Goal: Information Seeking & Learning: Learn about a topic

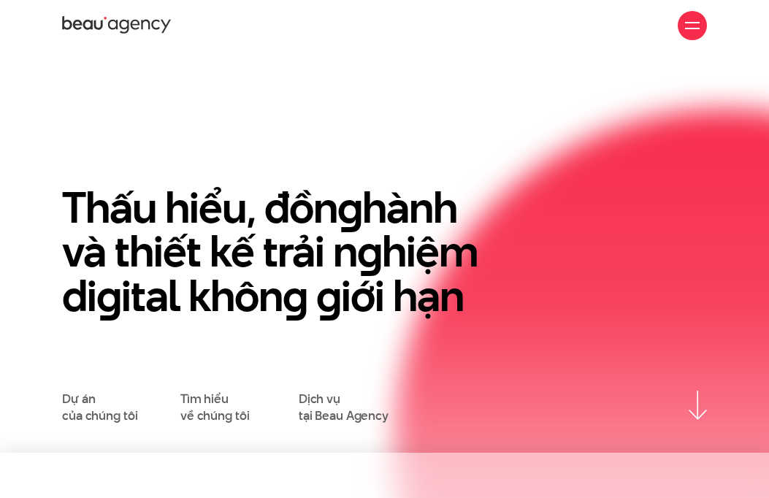
click at [680, 28] on div at bounding box center [692, 25] width 29 height 29
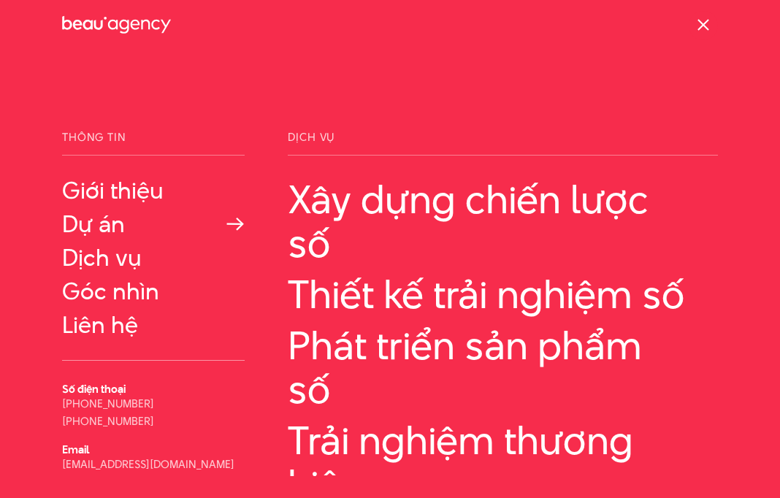
click at [88, 226] on link "Dự án" at bounding box center [153, 224] width 183 height 26
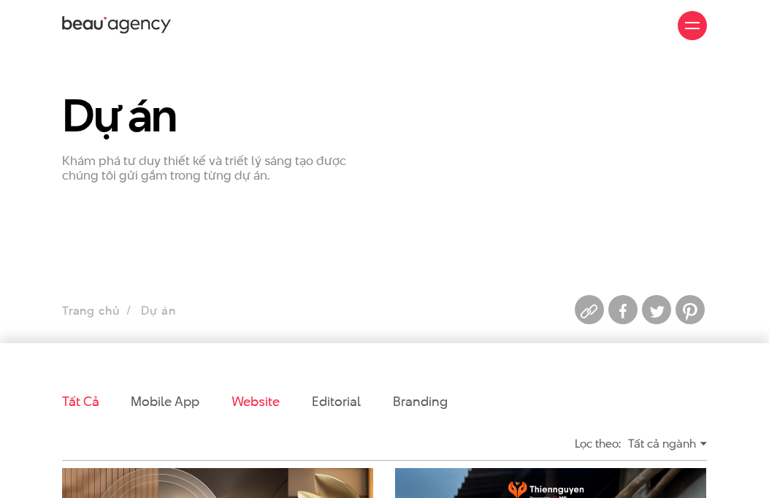
click at [256, 408] on link "Website" at bounding box center [256, 401] width 48 height 18
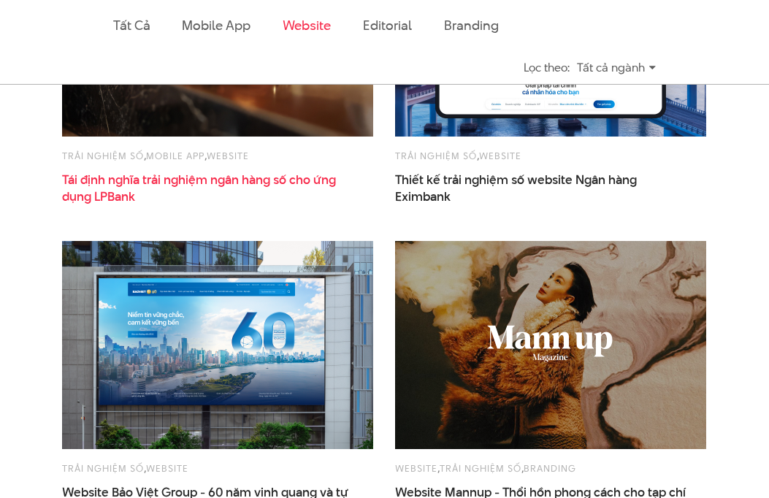
scroll to position [522, 0]
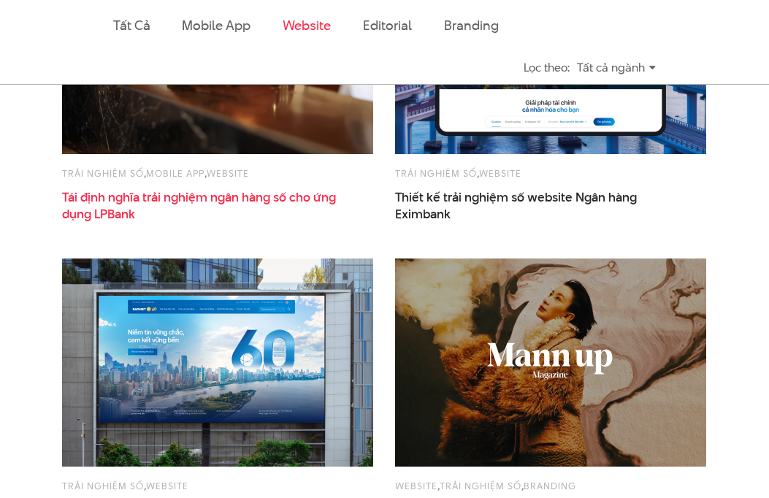
click at [242, 197] on span "Tái định nghĩa trải nghiệm ngân hàng số cho ứng dụng LPBank" at bounding box center [208, 206] width 292 height 34
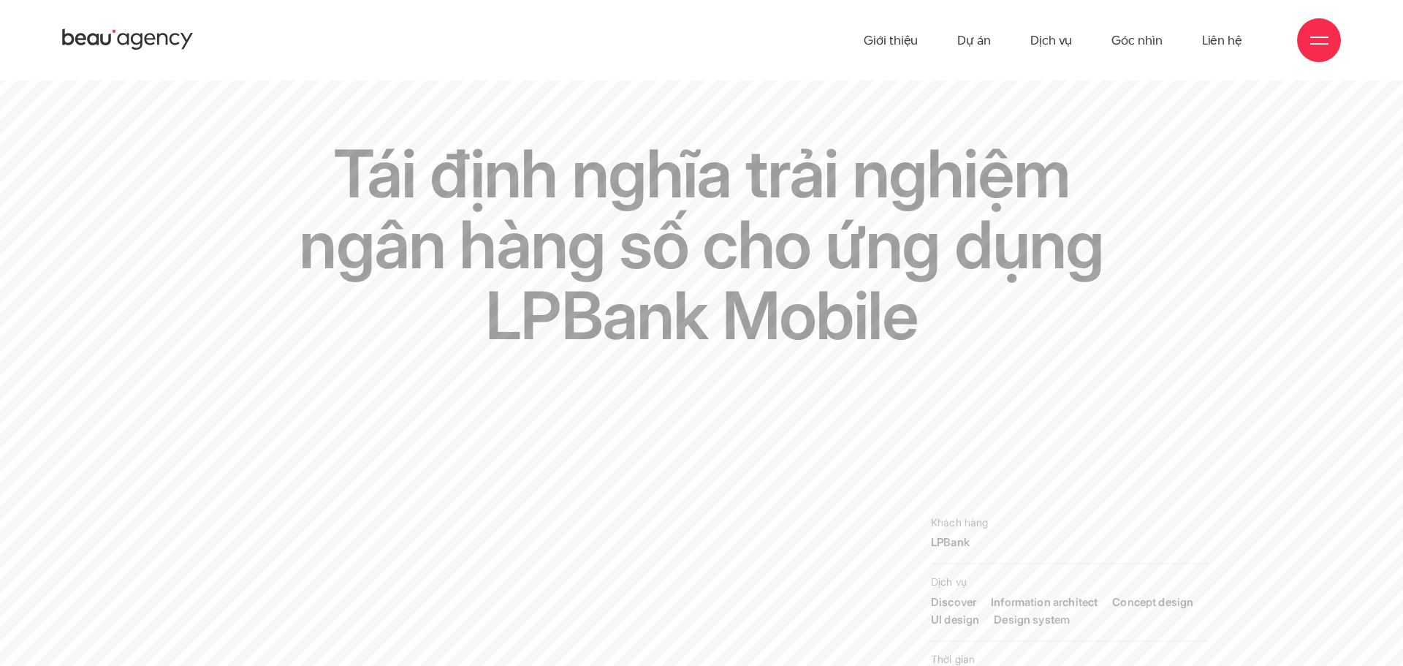
click at [780, 35] on div at bounding box center [1319, 40] width 44 height 44
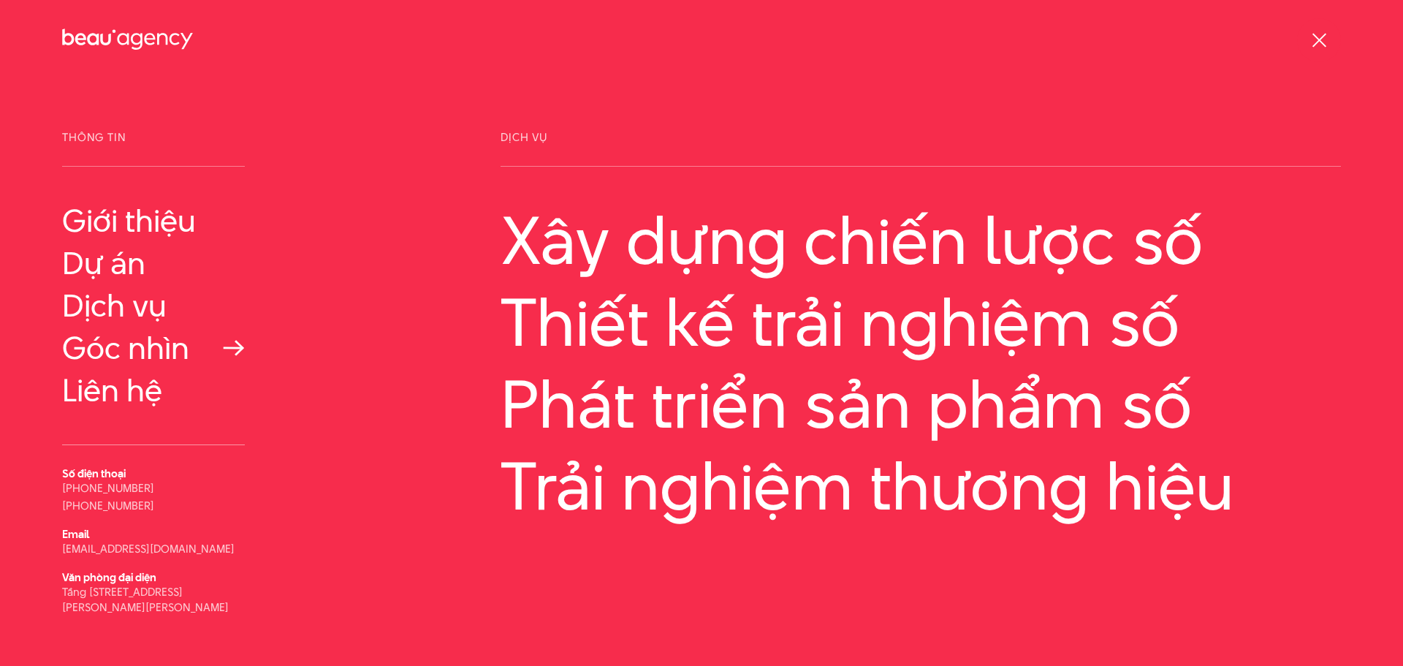
click at [110, 349] on link "Góc nhìn" at bounding box center [153, 347] width 183 height 35
